Goal: Communication & Community: Answer question/provide support

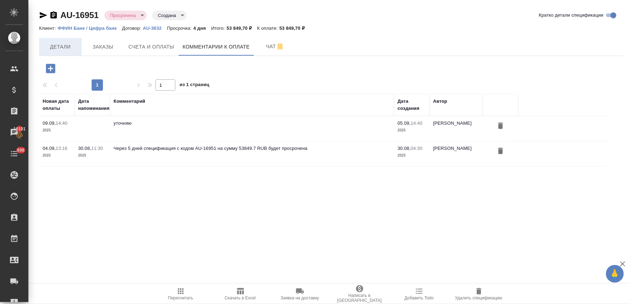
click at [60, 50] on span "Детали" at bounding box center [60, 47] width 34 height 9
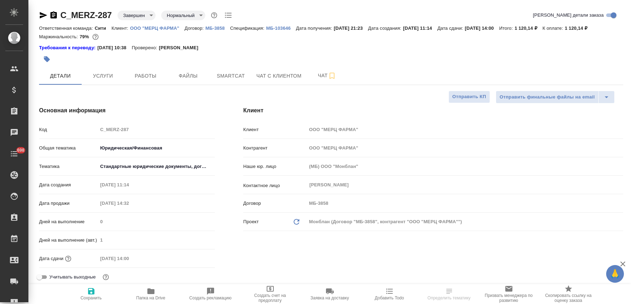
select select "RU"
type textarea "x"
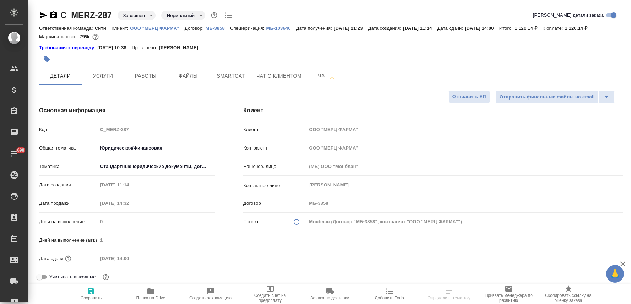
type textarea "x"
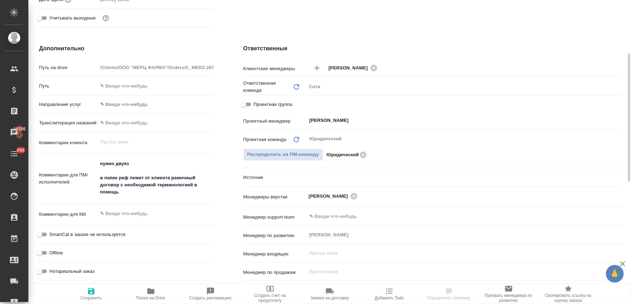
scroll to position [220, 0]
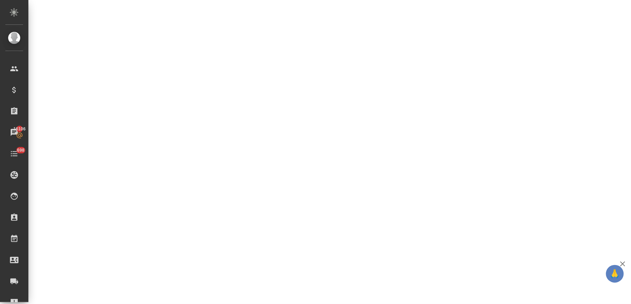
select select "RU"
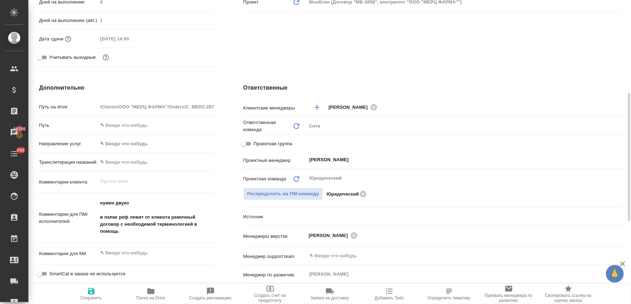
type textarea "x"
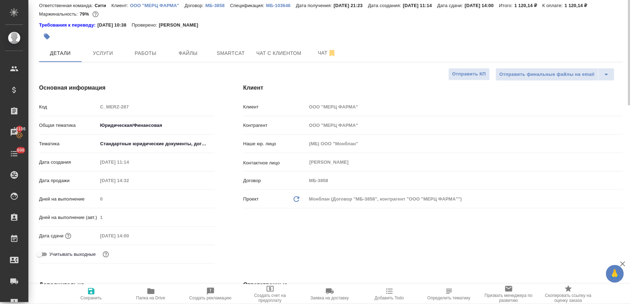
scroll to position [0, 0]
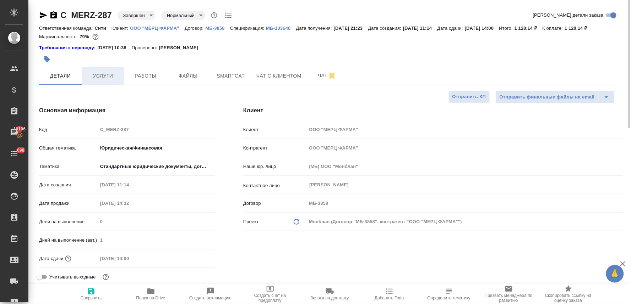
click at [109, 79] on span "Услуги" at bounding box center [103, 76] width 34 height 9
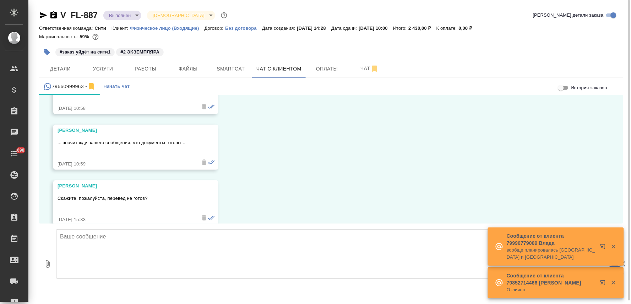
scroll to position [2850, 0]
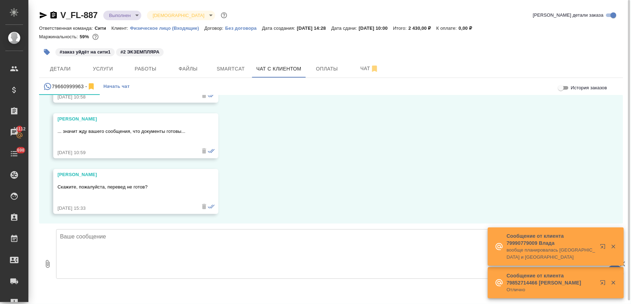
click at [307, 173] on div "11.02, вторник (менеджер) Павел, добрый день! Направьте, пожалуйста, в этот чат…" at bounding box center [331, 159] width 584 height 129
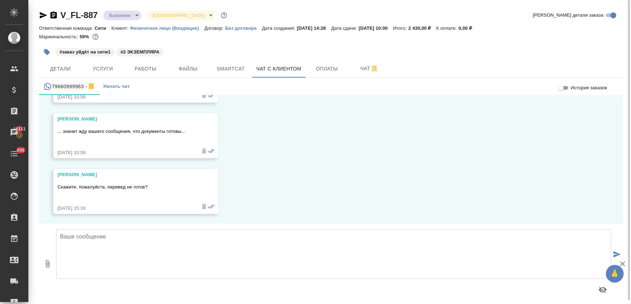
click at [122, 249] on textarea at bounding box center [333, 255] width 555 height 50
type textarea "Павел, нотариус отдал документы, их можно забирать"
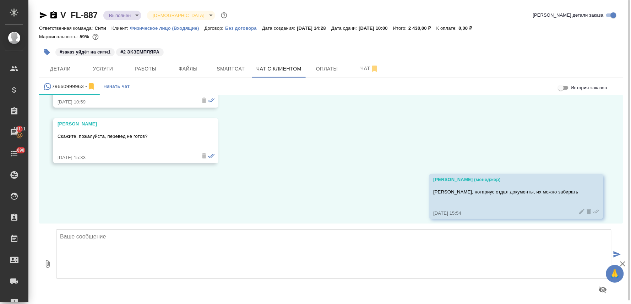
scroll to position [2906, 0]
